Goal: Information Seeking & Learning: Learn about a topic

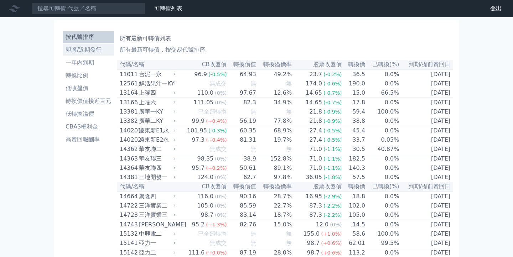
click at [80, 51] on li "即將/近期發行" at bounding box center [88, 50] width 51 height 9
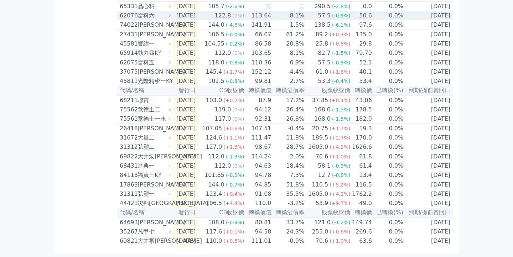
scroll to position [249, 0]
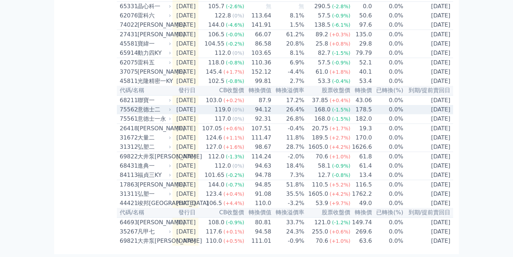
click at [138, 96] on div "聯寶一" at bounding box center [154, 100] width 32 height 9
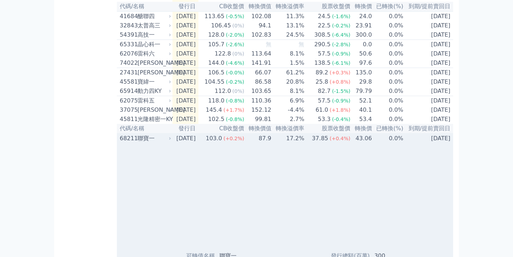
scroll to position [0, 0]
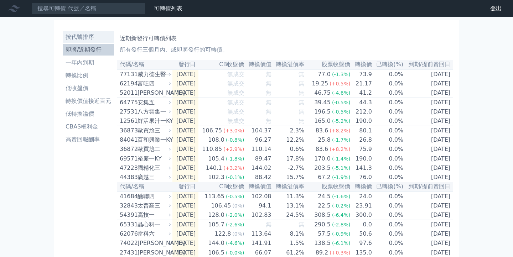
click at [91, 34] on li "按代號排序" at bounding box center [88, 37] width 51 height 9
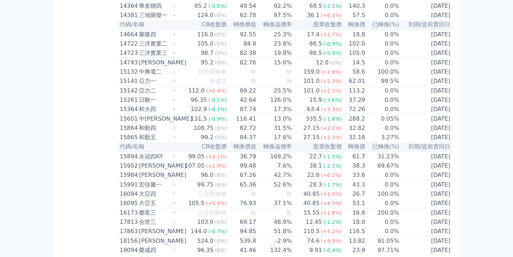
scroll to position [244, 0]
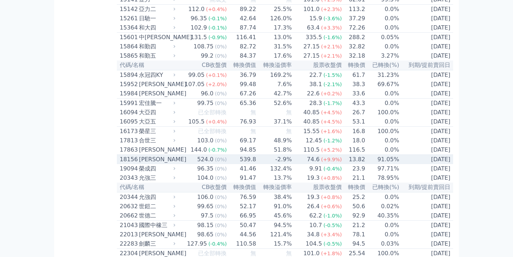
click at [248, 165] on td "539.8" at bounding box center [241, 160] width 29 height 10
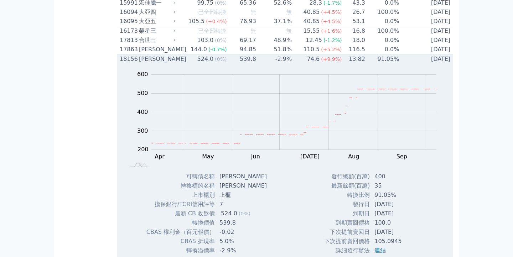
scroll to position [261, 0]
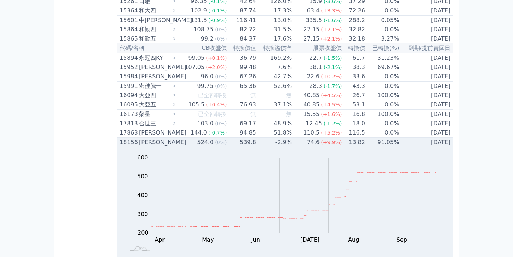
click at [247, 148] on td "539.8" at bounding box center [241, 143] width 29 height 10
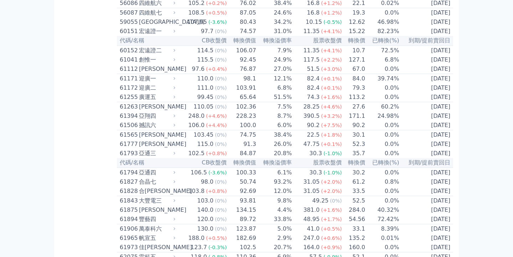
scroll to position [2562, 0]
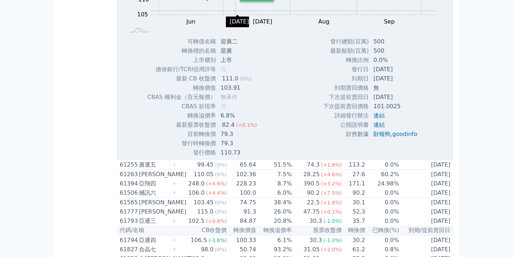
scroll to position [2633, 0]
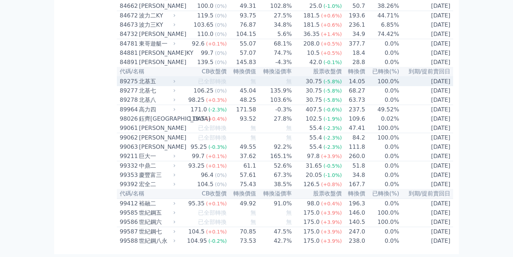
scroll to position [4214, 0]
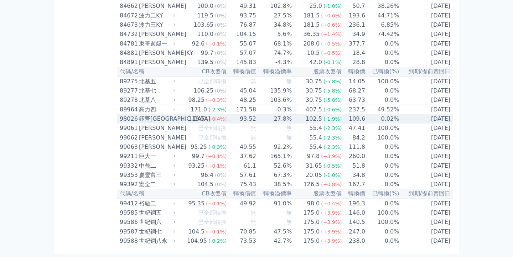
click at [239, 114] on td "93.52" at bounding box center [241, 118] width 29 height 9
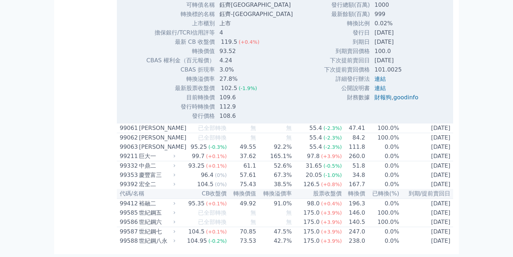
scroll to position [4291, 0]
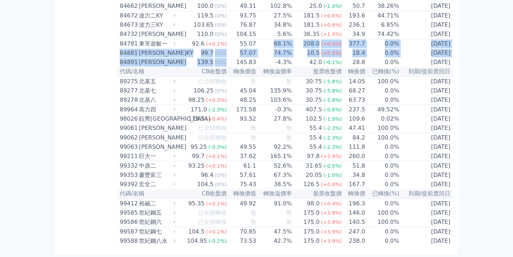
drag, startPoint x: 257, startPoint y: 32, endPoint x: 237, endPoint y: 53, distance: 28.5
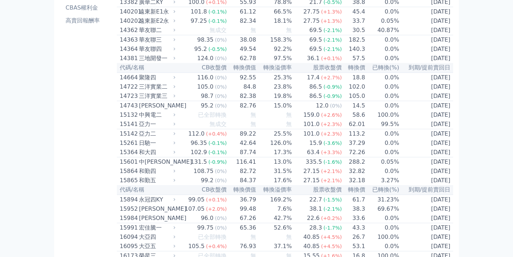
scroll to position [0, 0]
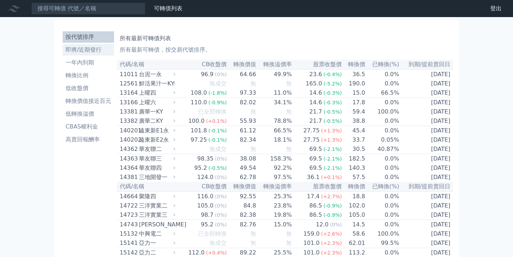
click at [83, 50] on li "即將/近期發行" at bounding box center [88, 50] width 51 height 9
